Goal: Find specific page/section: Find specific page/section

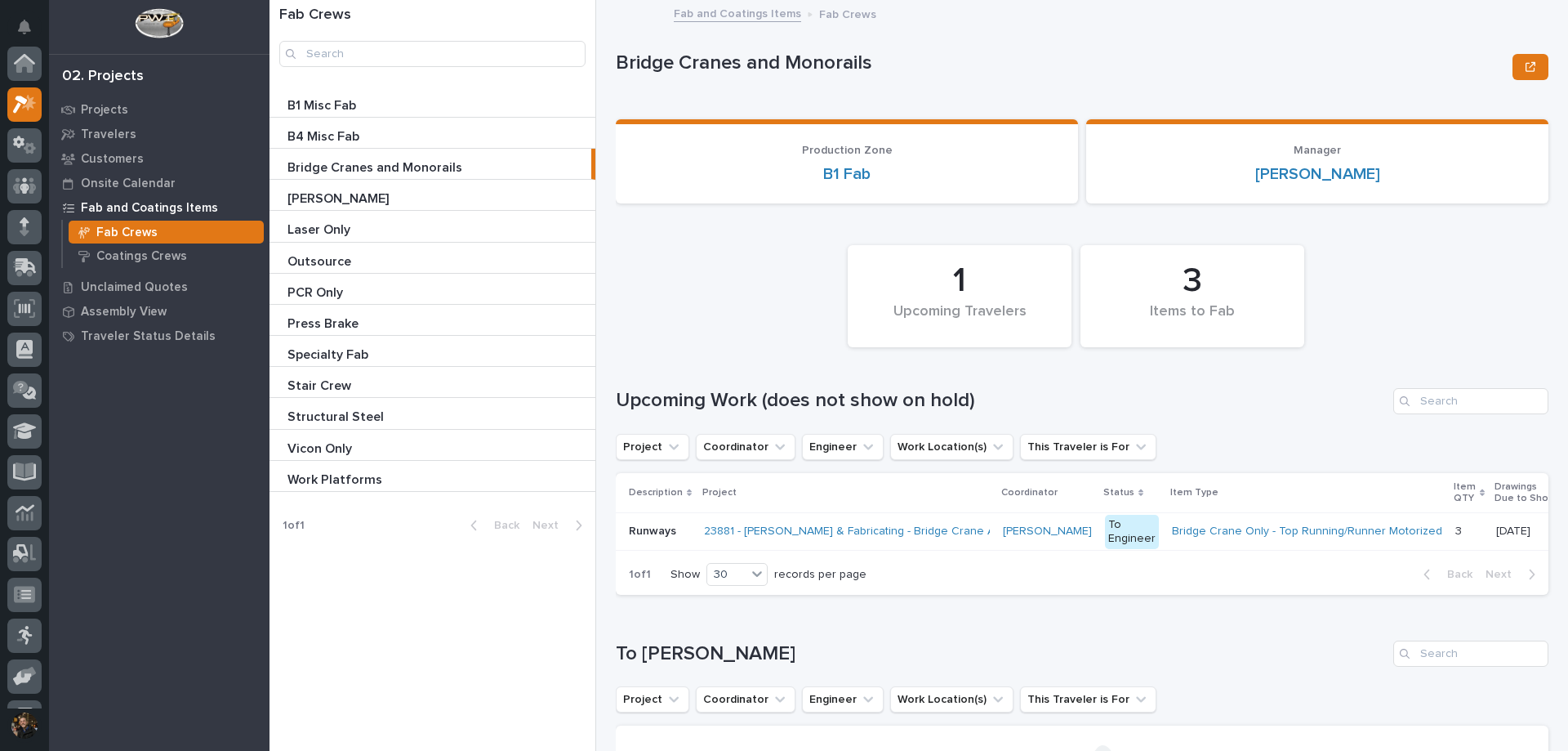
scroll to position [41, 0]
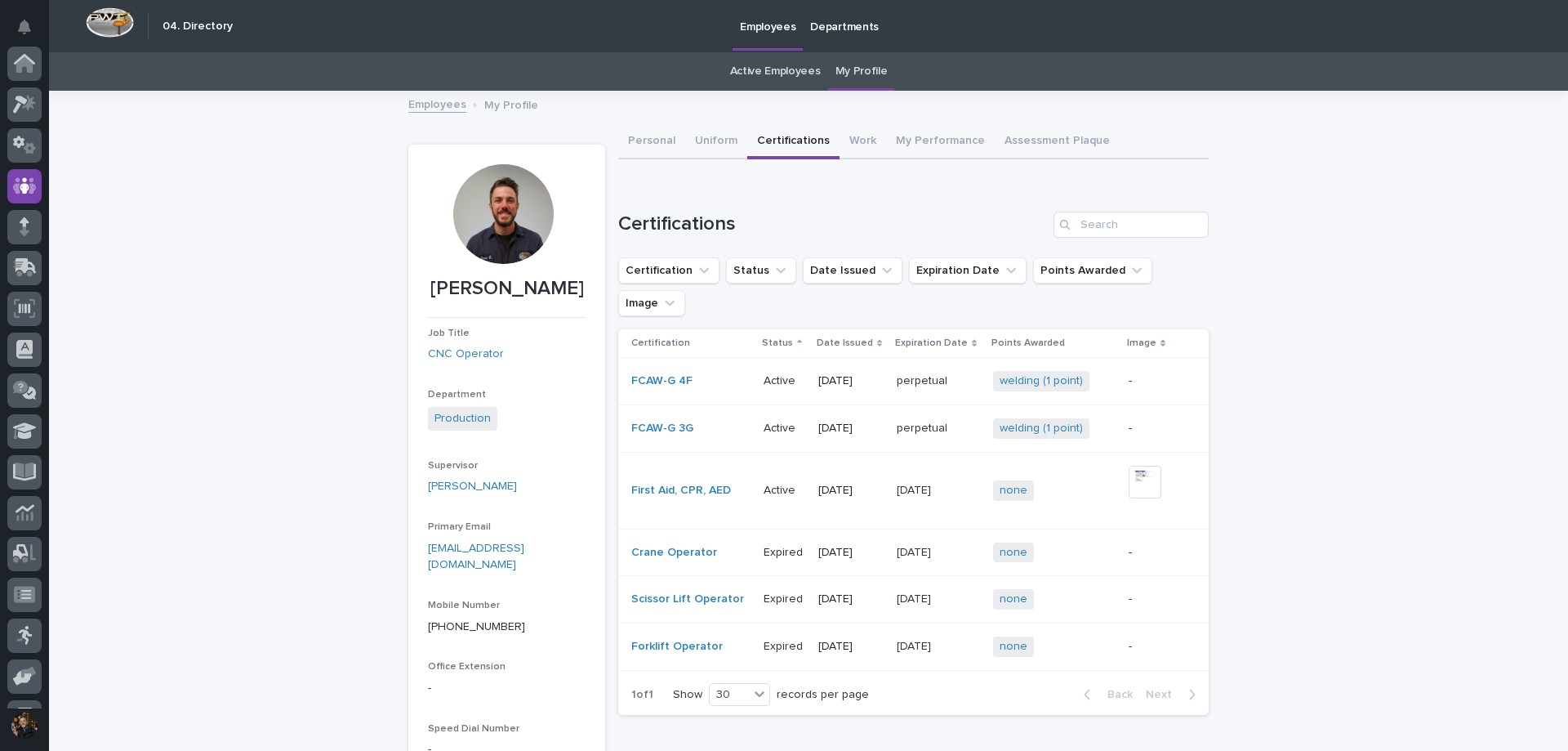
scroll to position [115, 0]
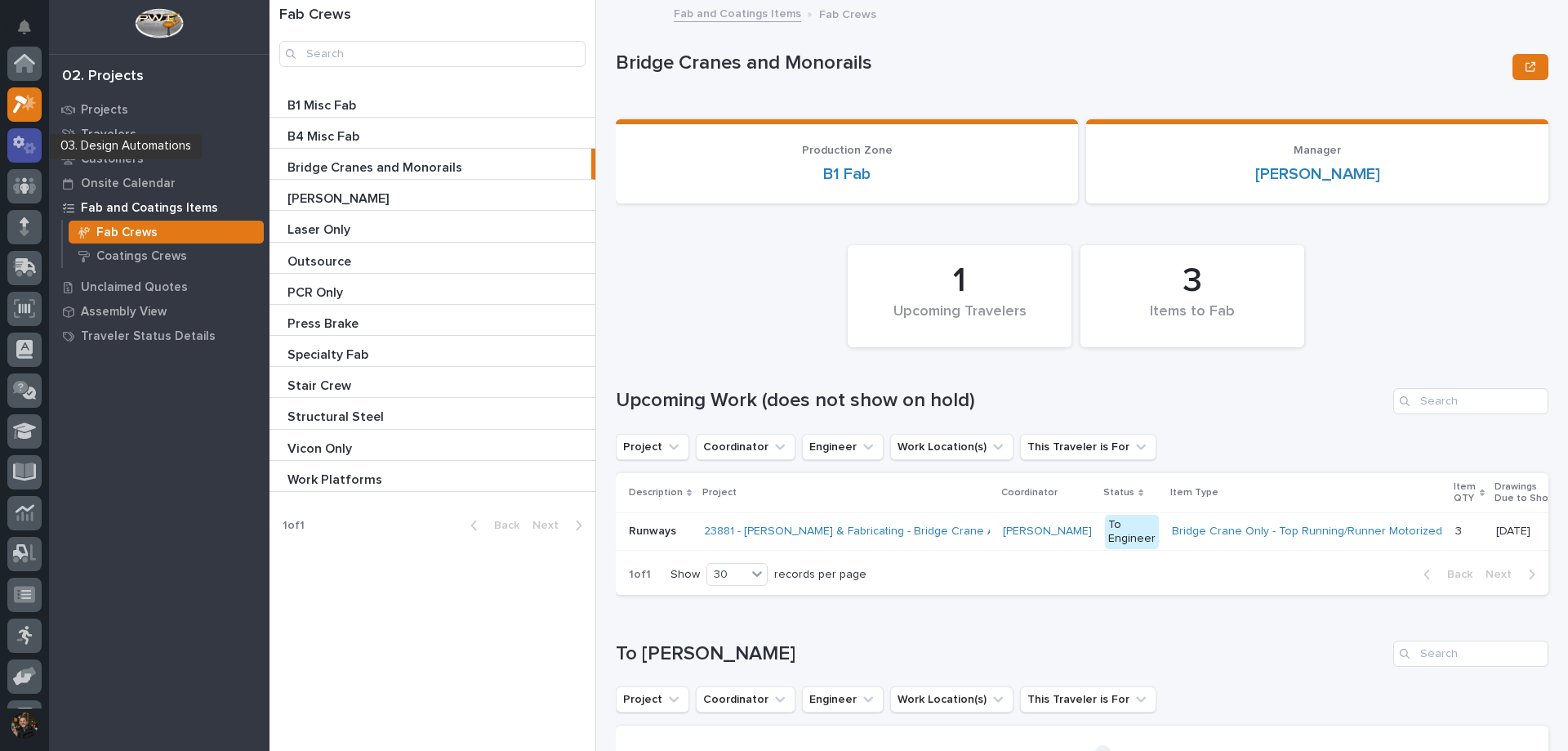
click at [16, 143] on icon at bounding box center [18, 141] width 12 height 12
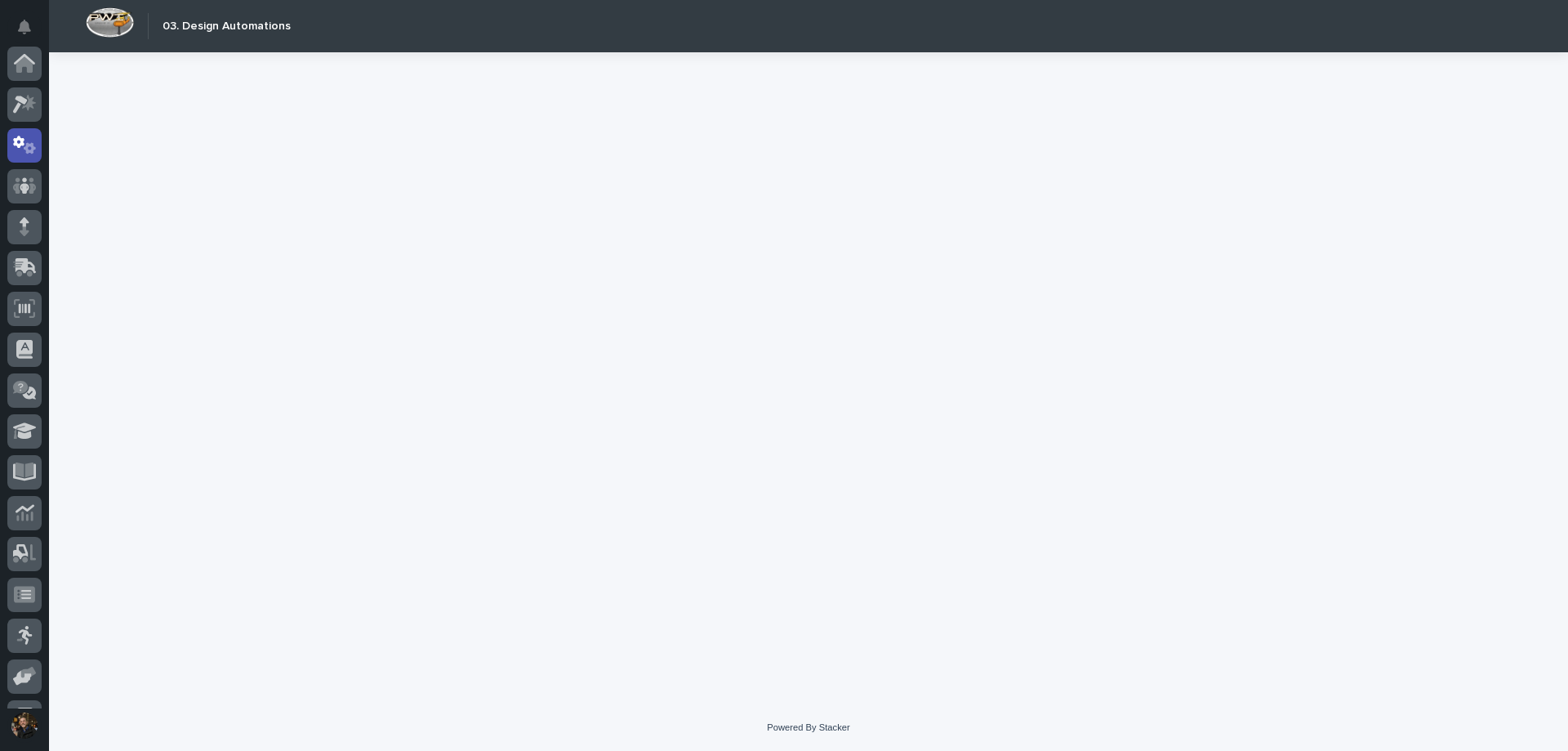
scroll to position [82, 0]
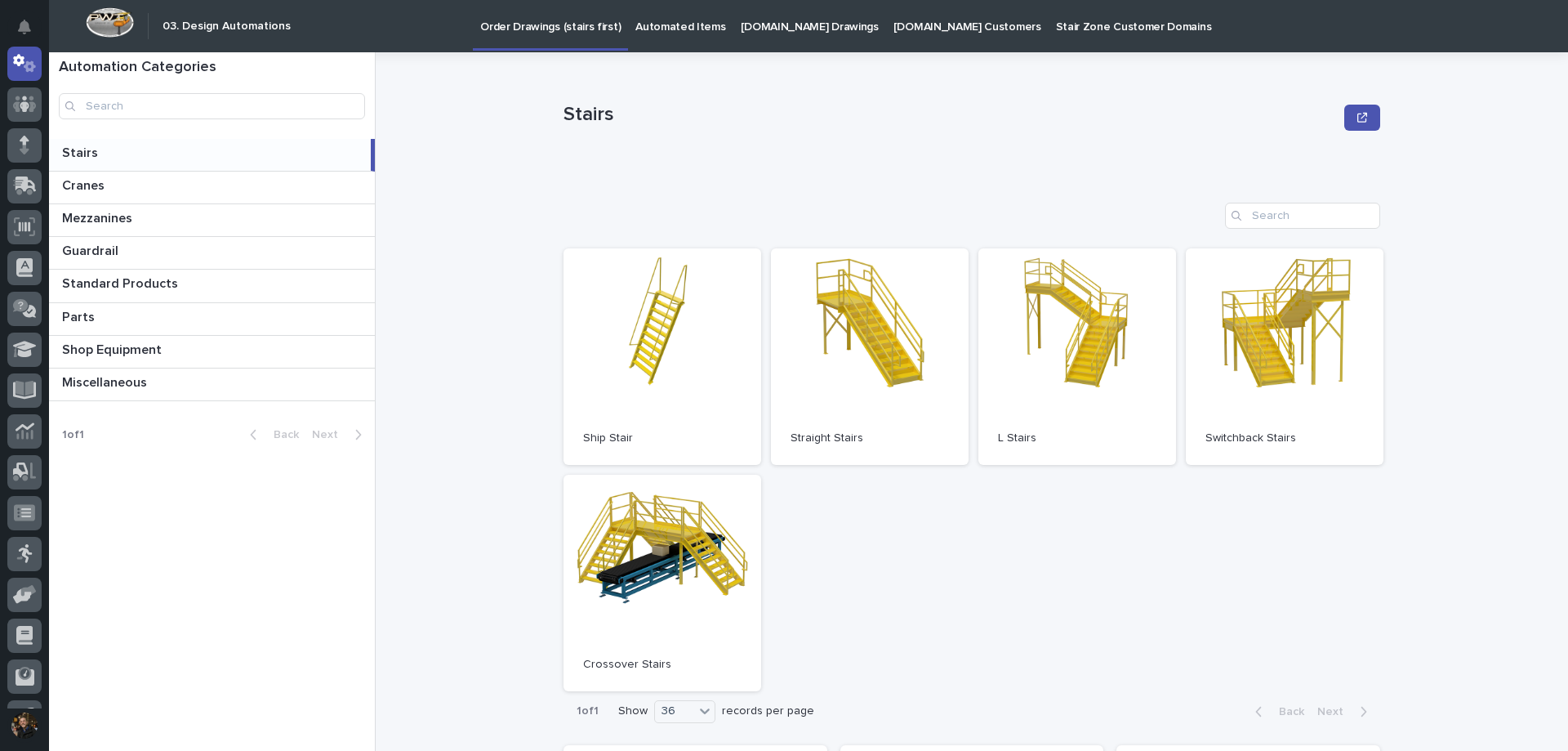
scroll to position [173, 0]
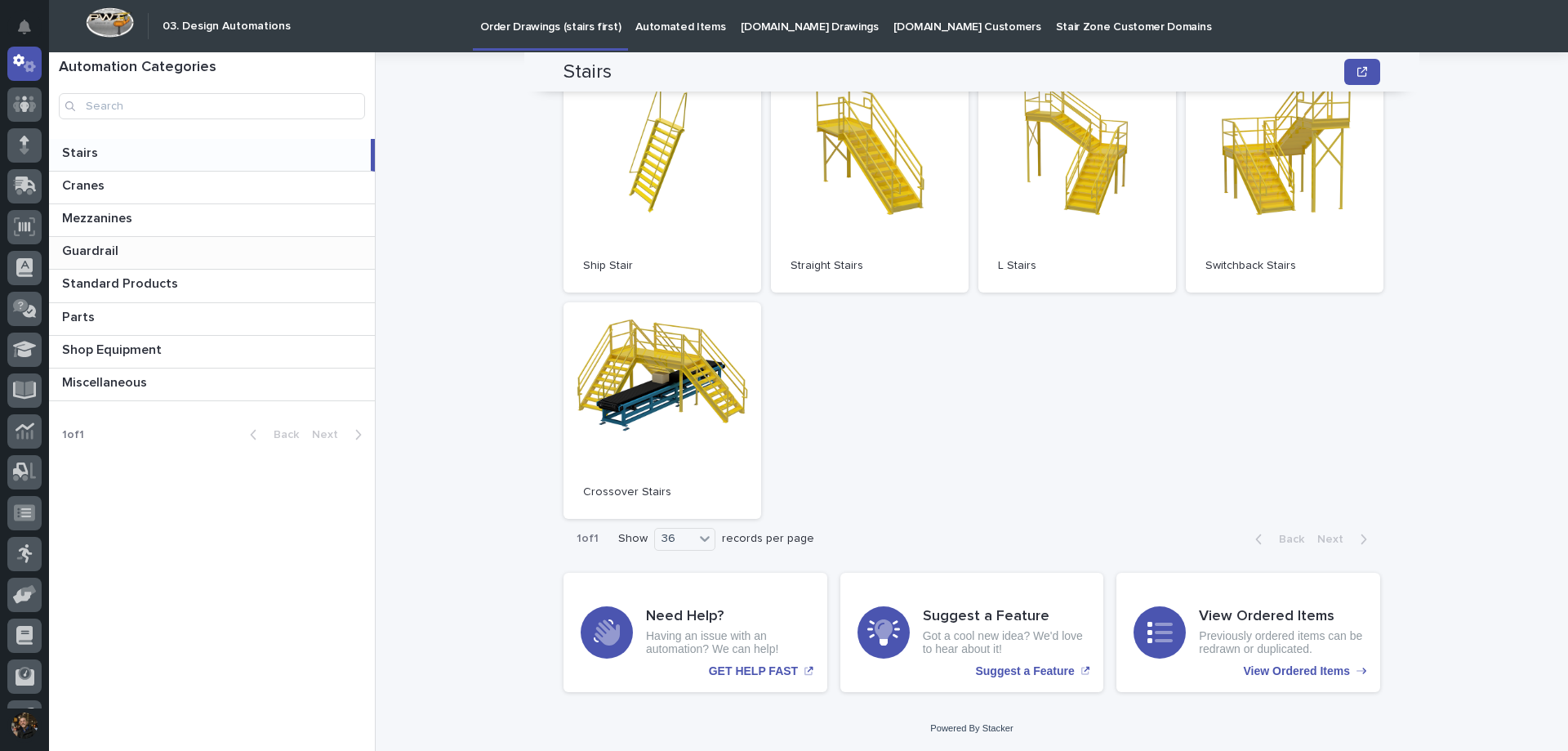
click at [115, 244] on p "Guardrail" at bounding box center [92, 249] width 60 height 19
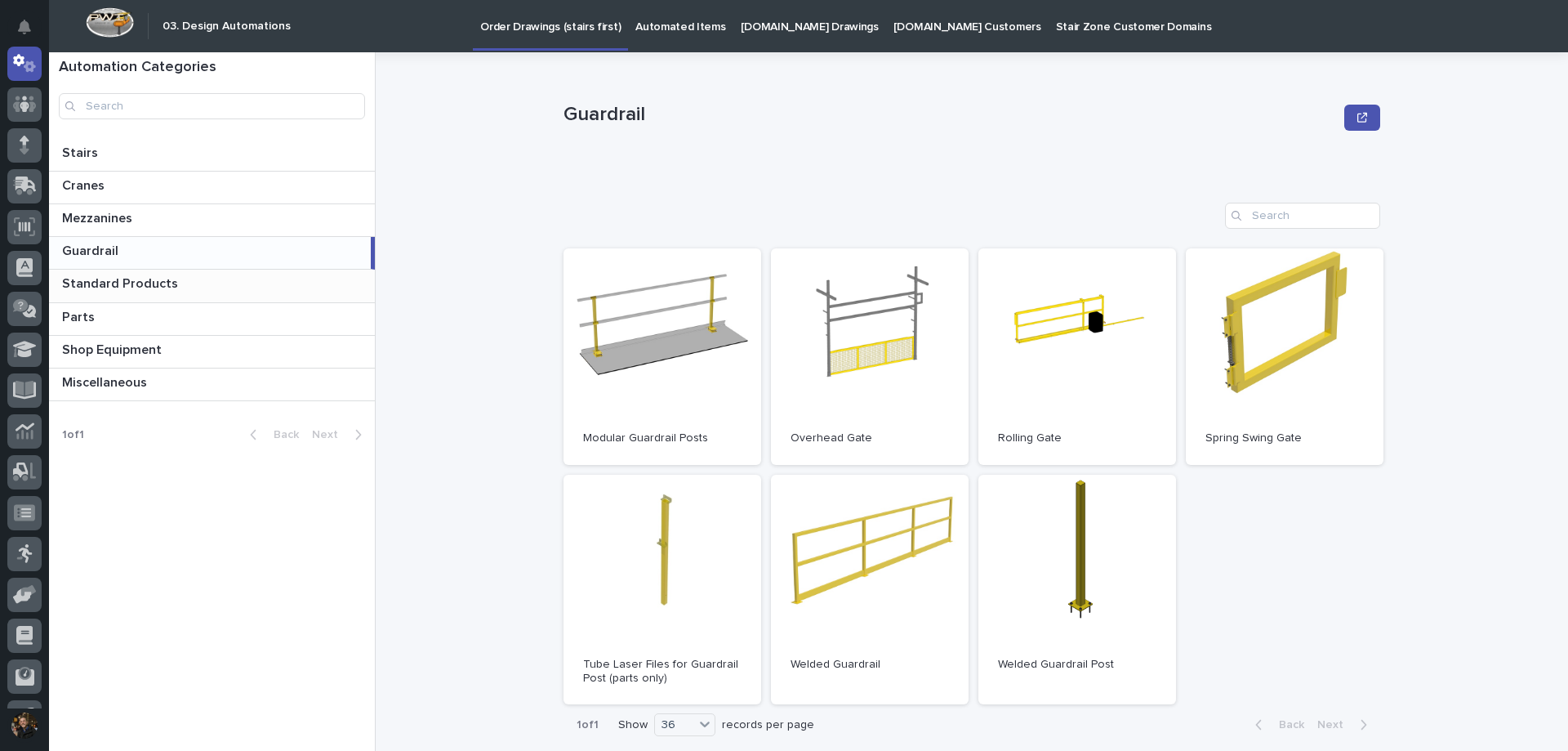
click at [133, 284] on p "Standard Products" at bounding box center [121, 282] width 119 height 19
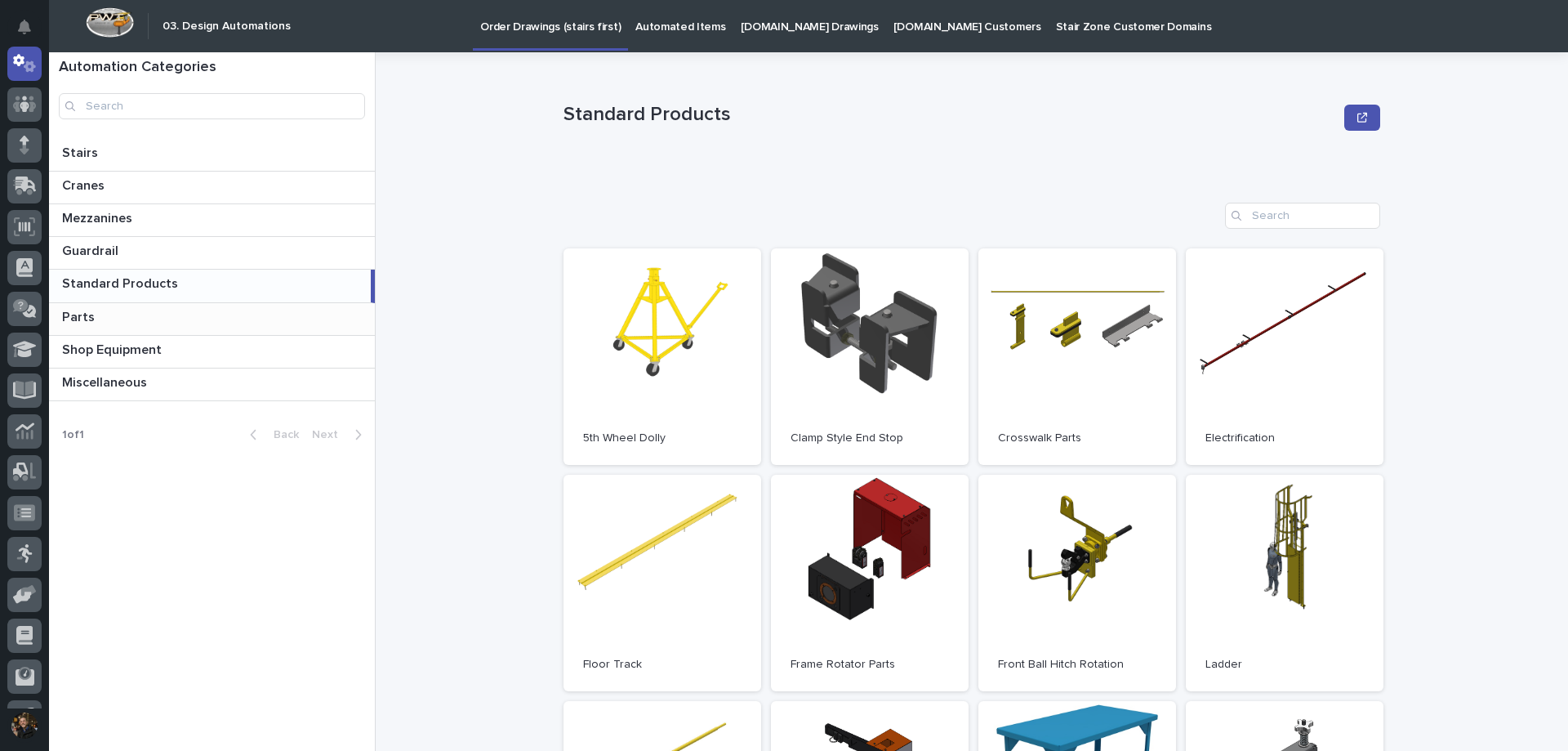
click at [191, 326] on div "Parts Parts" at bounding box center [212, 318] width 326 height 32
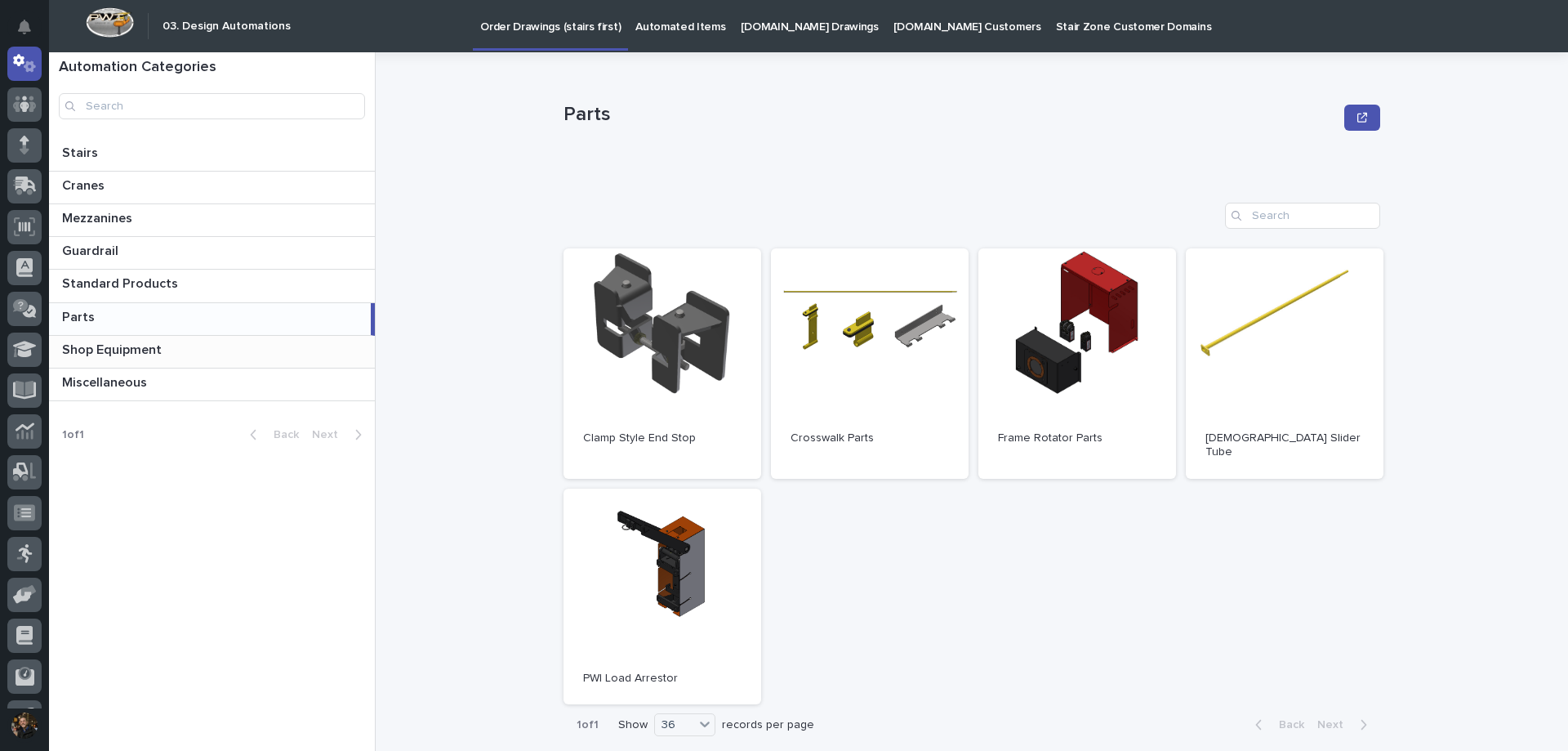
click at [189, 347] on p at bounding box center [215, 350] width 306 height 15
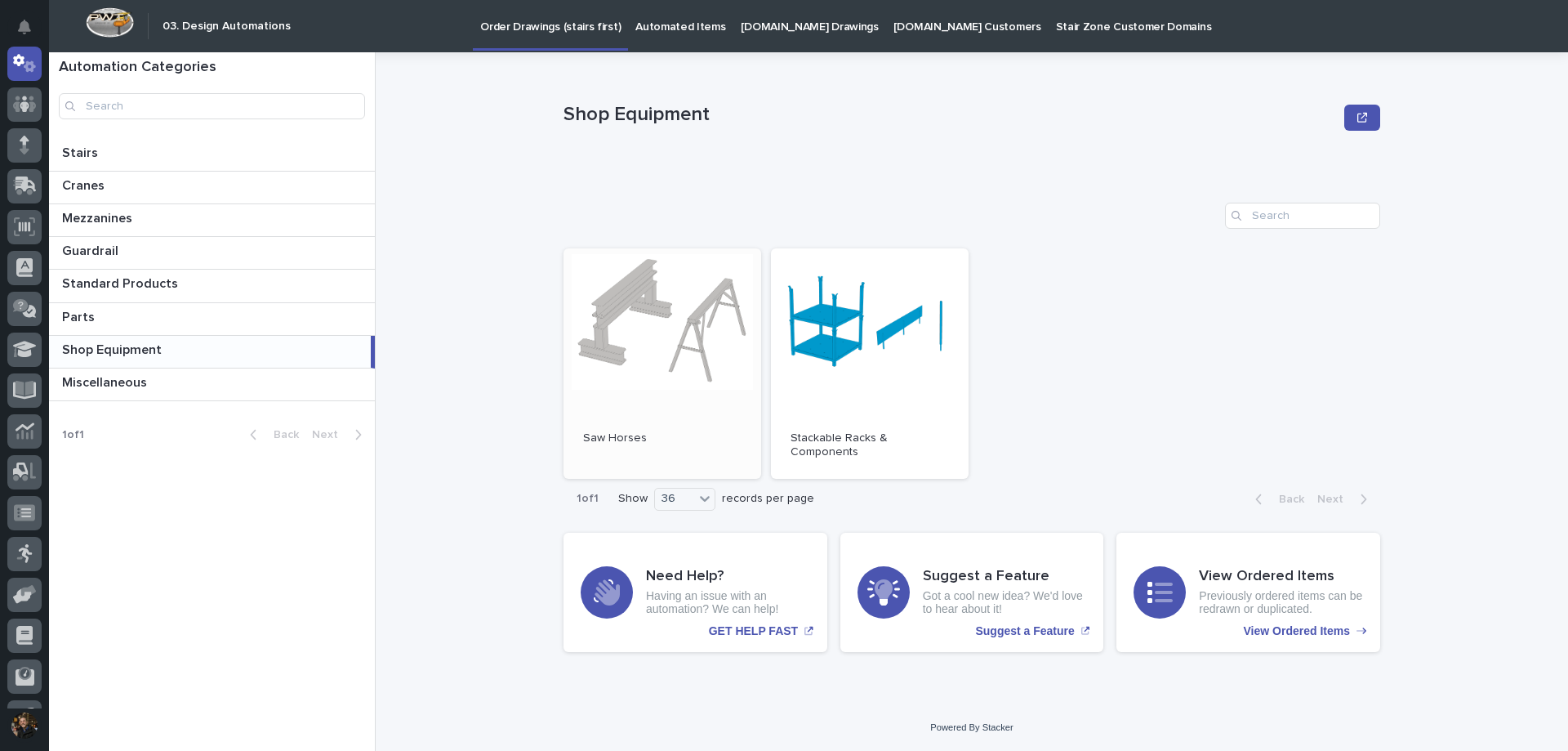
click at [640, 318] on link "Open" at bounding box center [662, 363] width 197 height 230
click at [139, 394] on div "Miscellaneous Miscellaneous" at bounding box center [212, 384] width 326 height 32
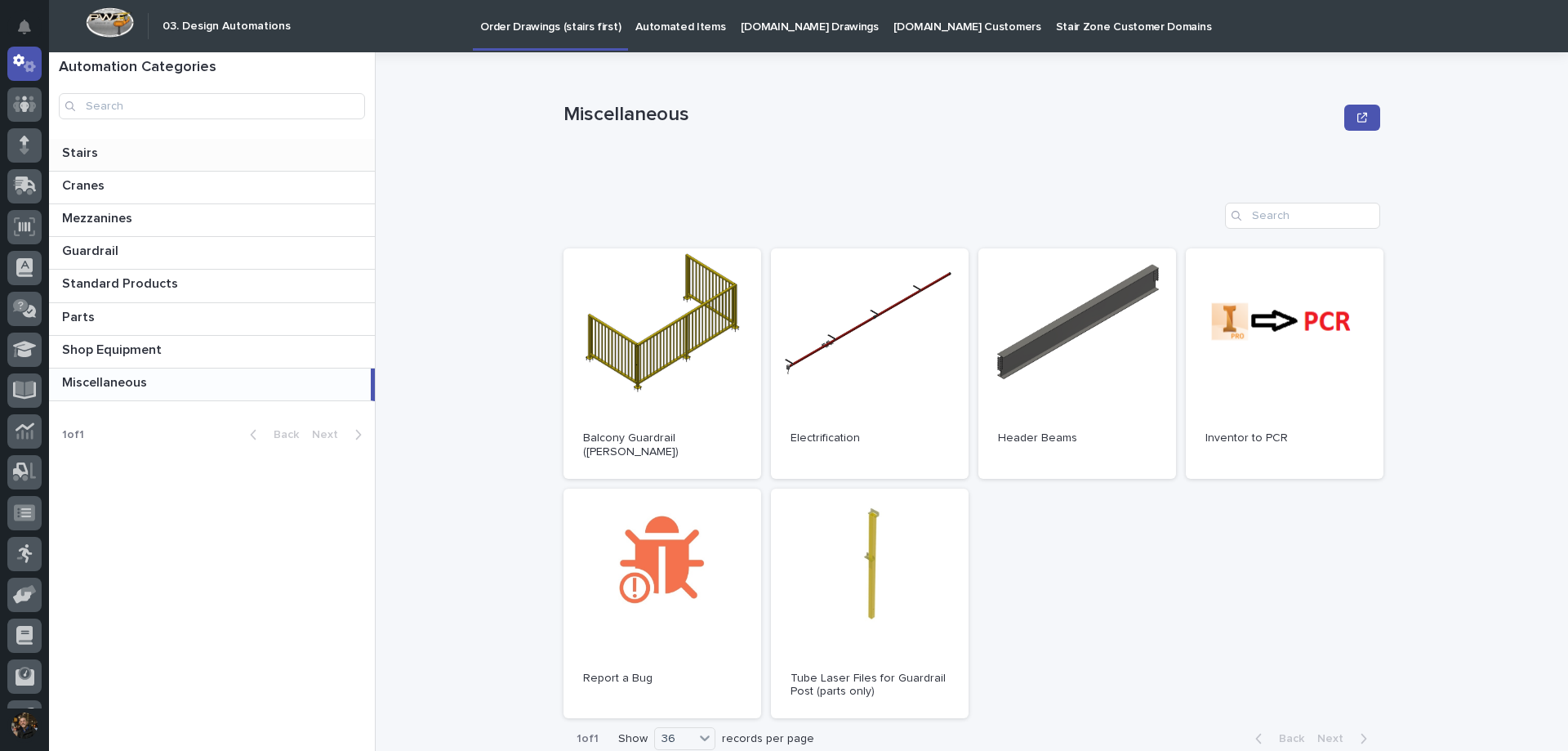
click at [172, 167] on div "Stairs Stairs" at bounding box center [212, 155] width 326 height 32
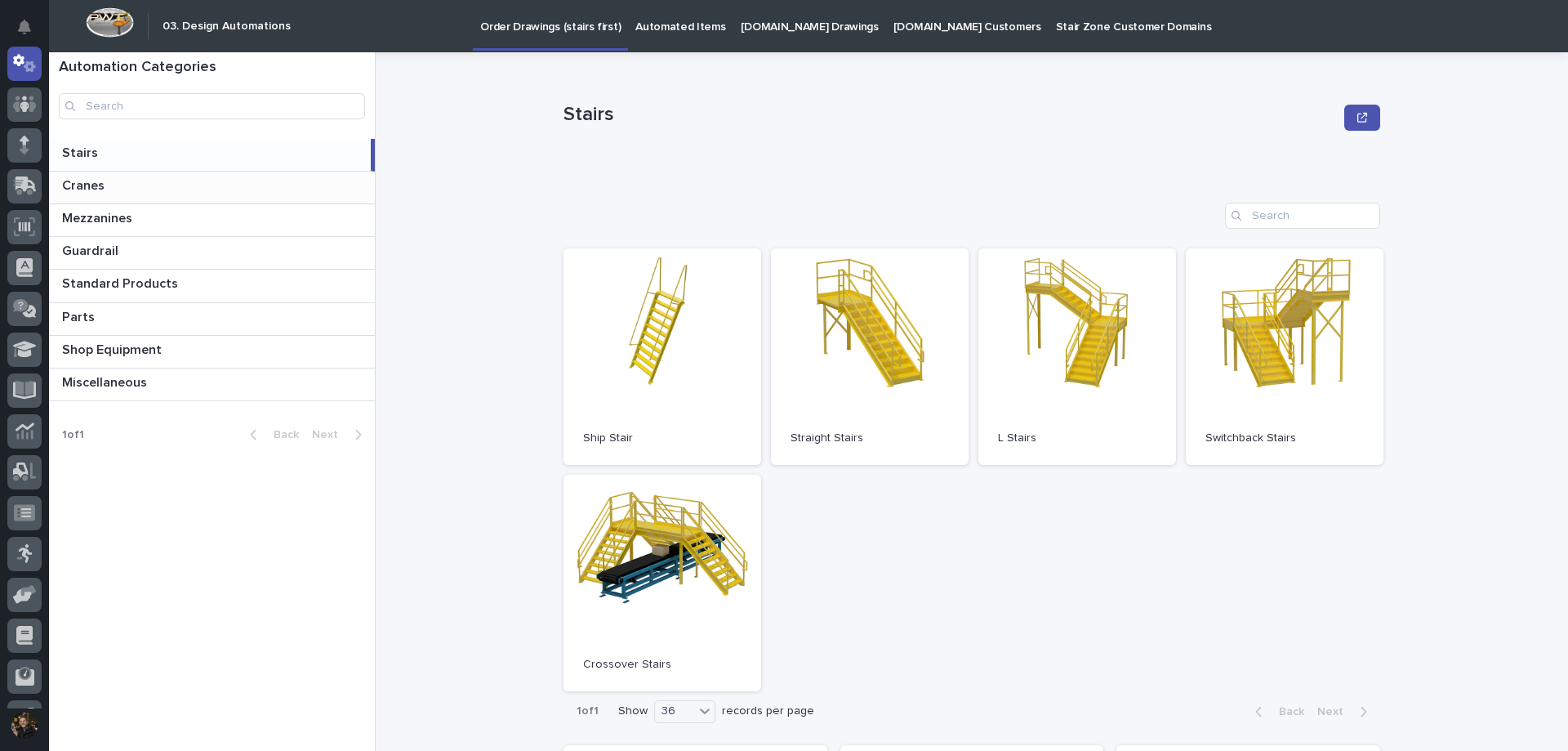
click at [164, 182] on p at bounding box center [215, 185] width 306 height 15
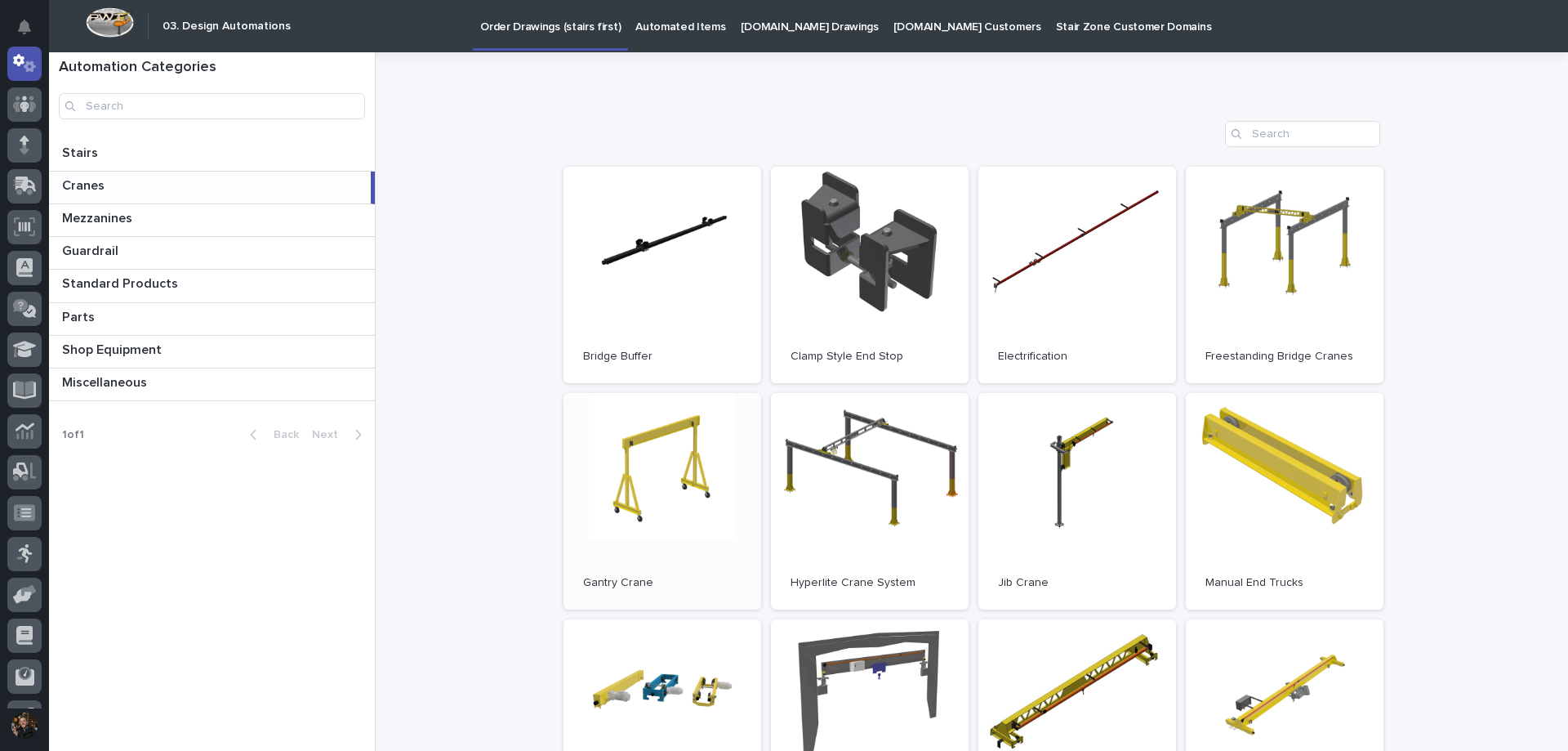
scroll to position [164, 0]
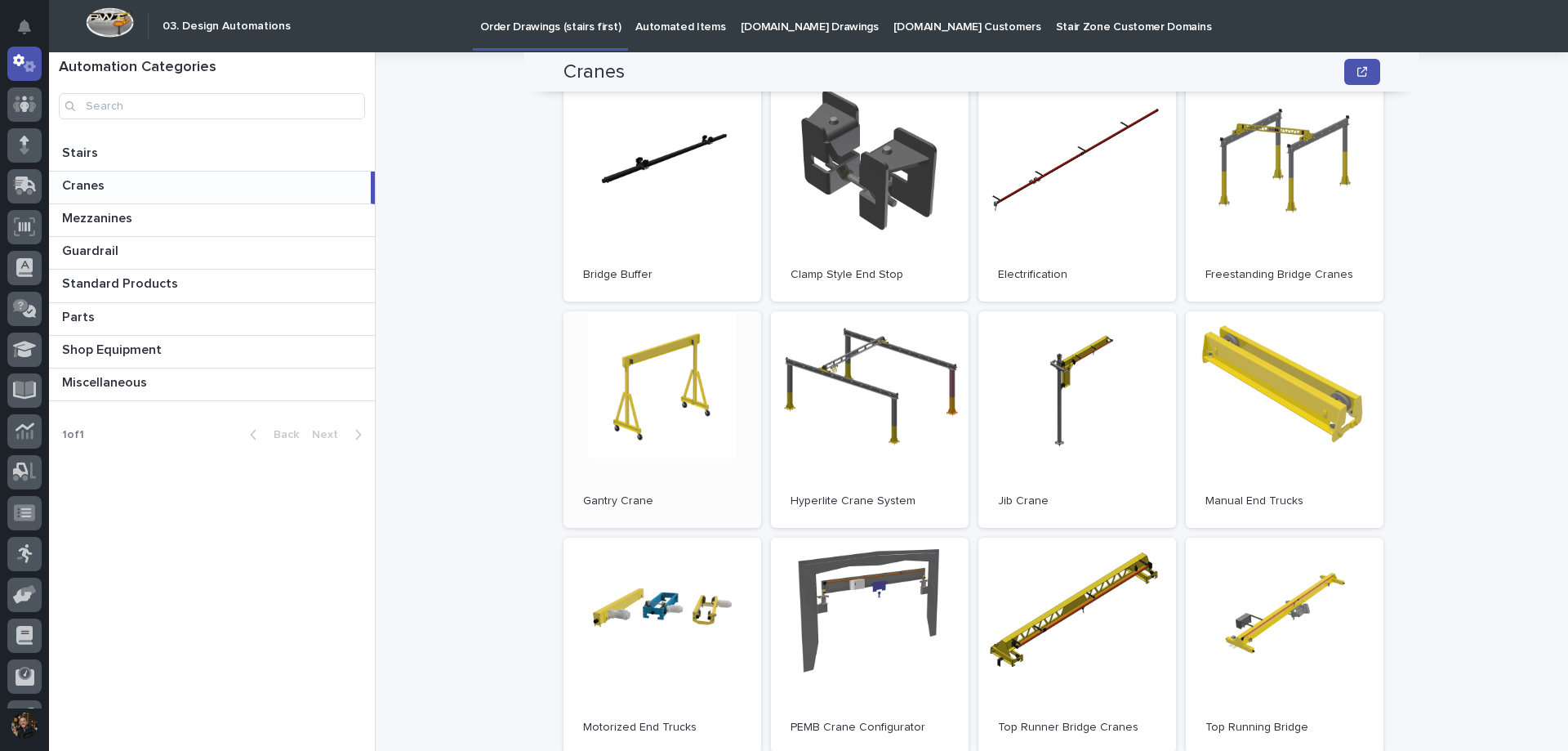
click at [686, 420] on link "Open" at bounding box center [662, 419] width 197 height 216
